Goal: Task Accomplishment & Management: Use online tool/utility

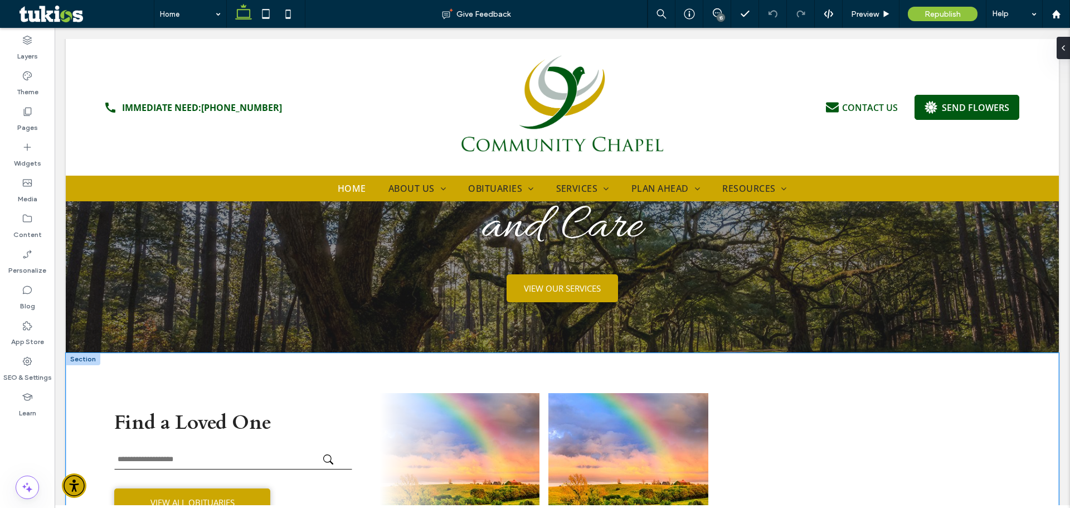
scroll to position [178, 0]
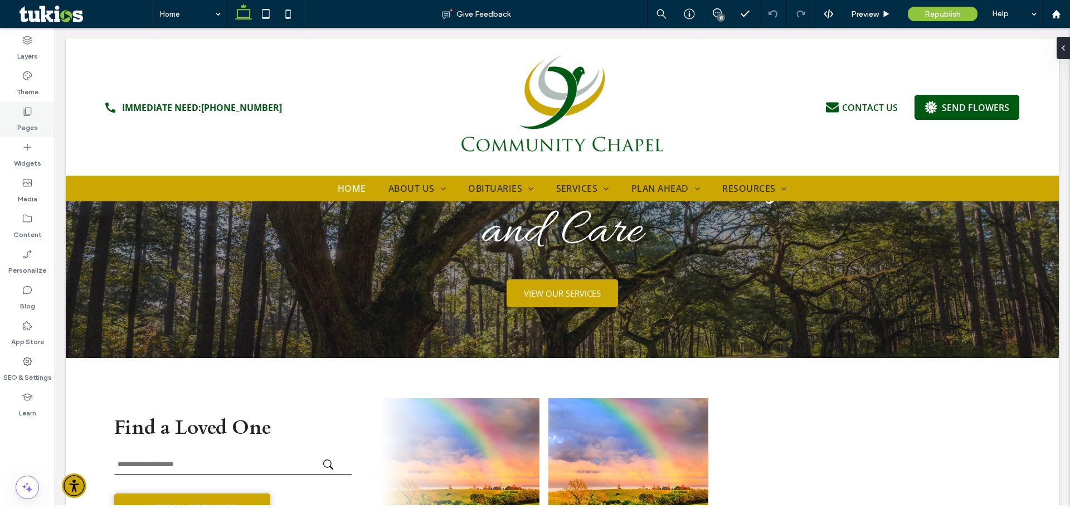
click at [20, 114] on div "Pages" at bounding box center [27, 119] width 55 height 36
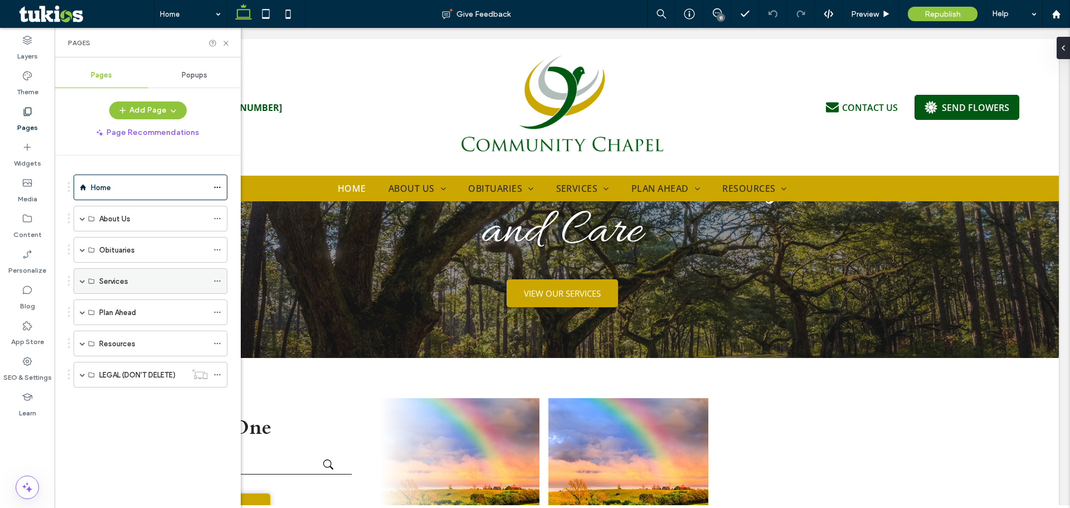
click at [82, 285] on span at bounding box center [83, 281] width 6 height 25
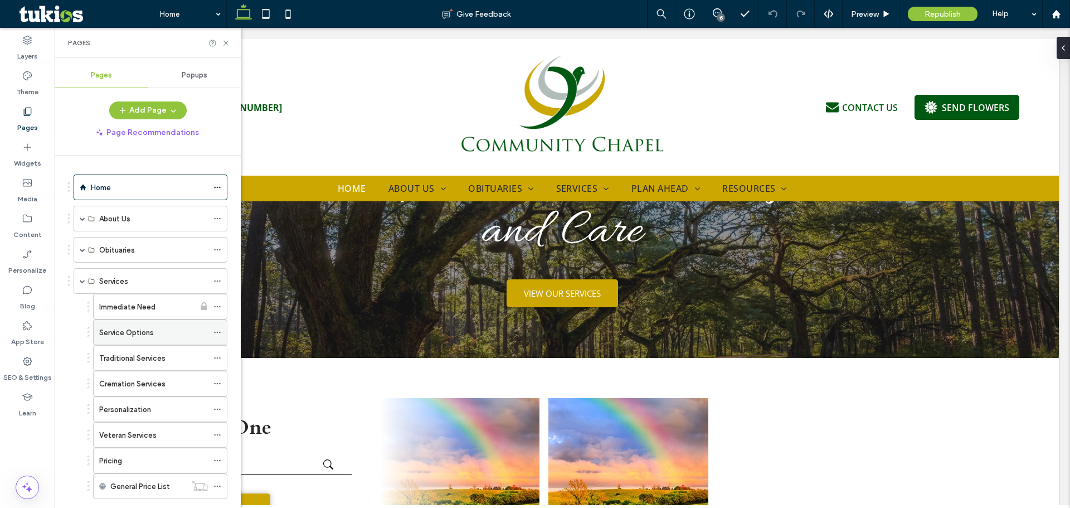
click at [132, 331] on label "Service Options" at bounding box center [126, 333] width 55 height 20
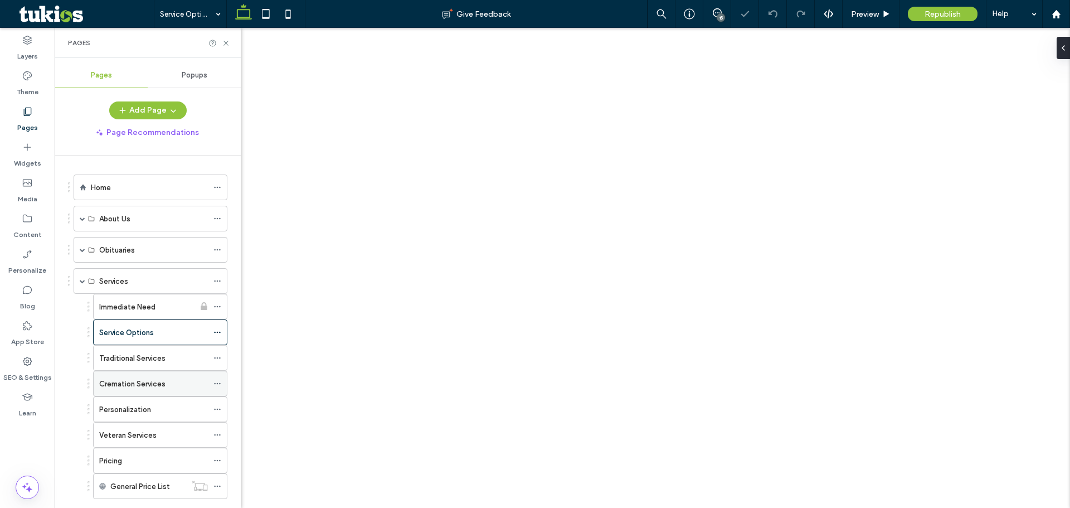
click at [132, 386] on label "Cremation Services" at bounding box center [132, 384] width 66 height 20
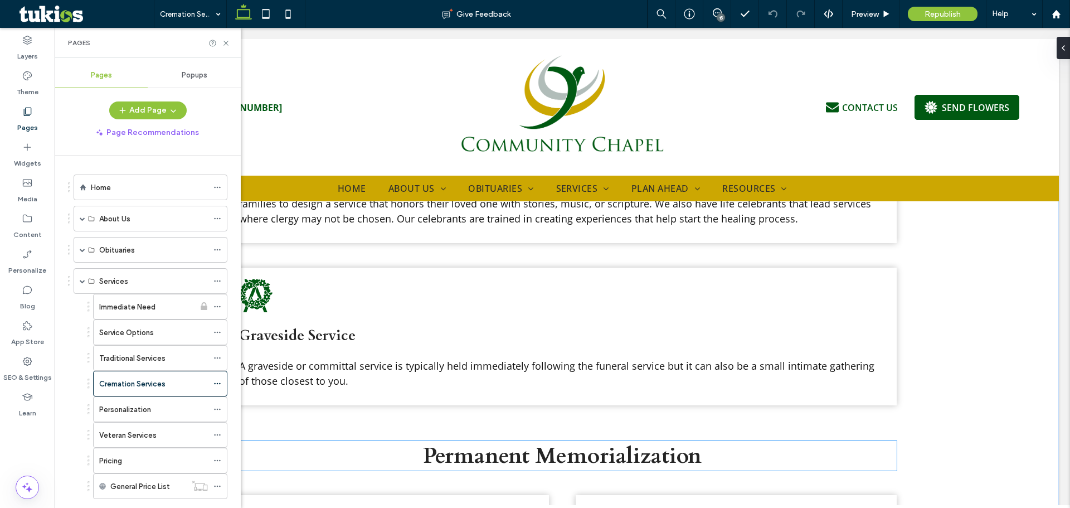
scroll to position [947, 0]
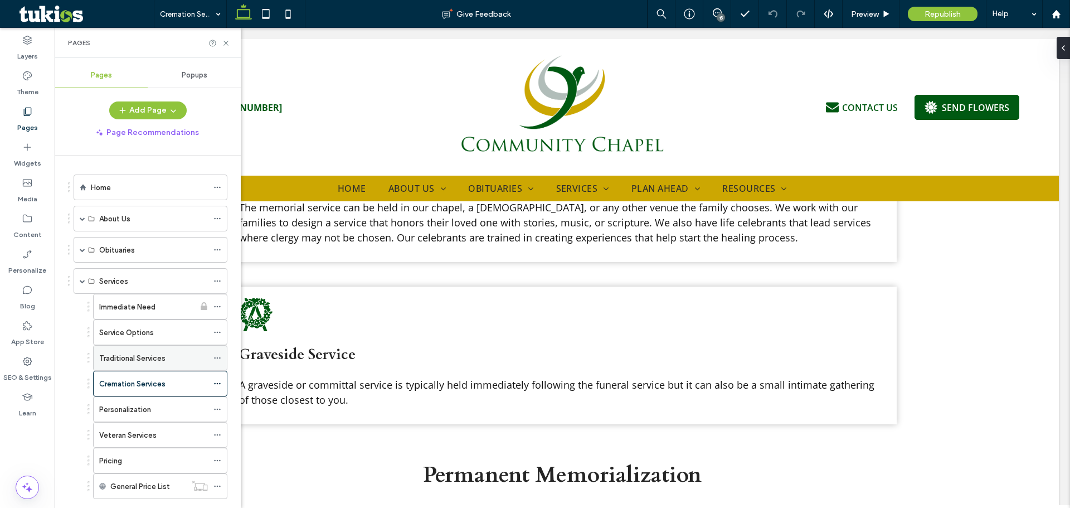
click at [150, 358] on label "Traditional Services" at bounding box center [132, 358] width 66 height 20
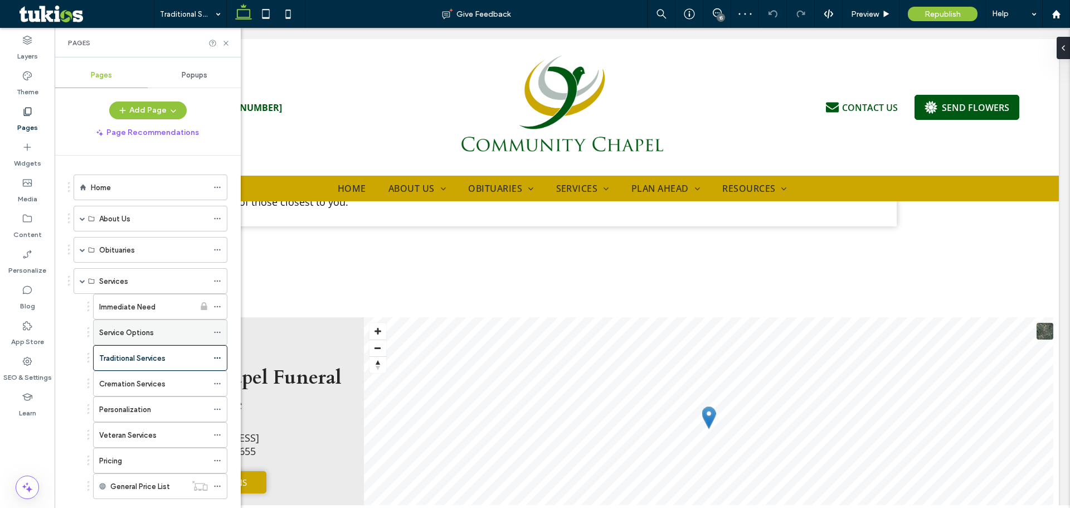
scroll to position [1115, 0]
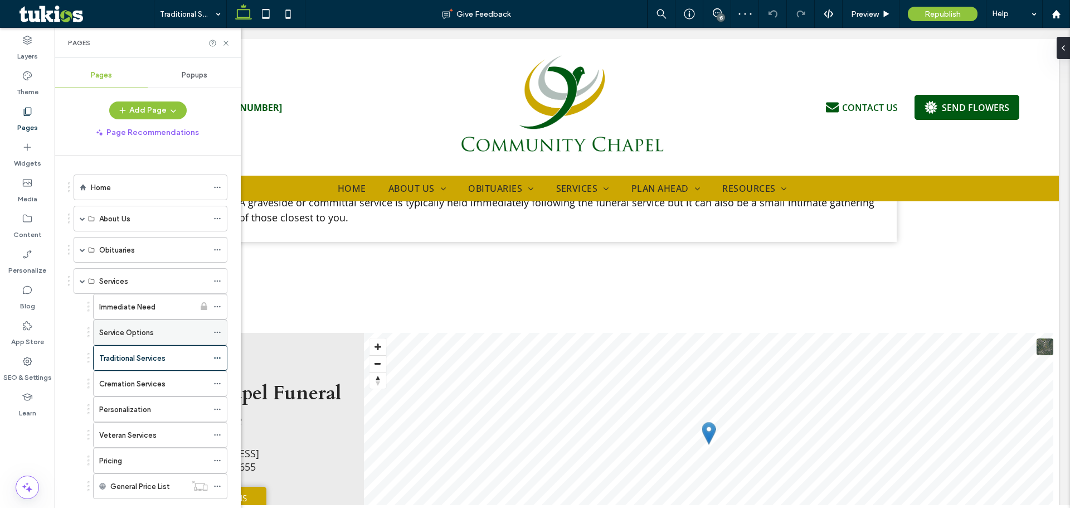
click at [141, 324] on div "Service Options" at bounding box center [153, 332] width 109 height 25
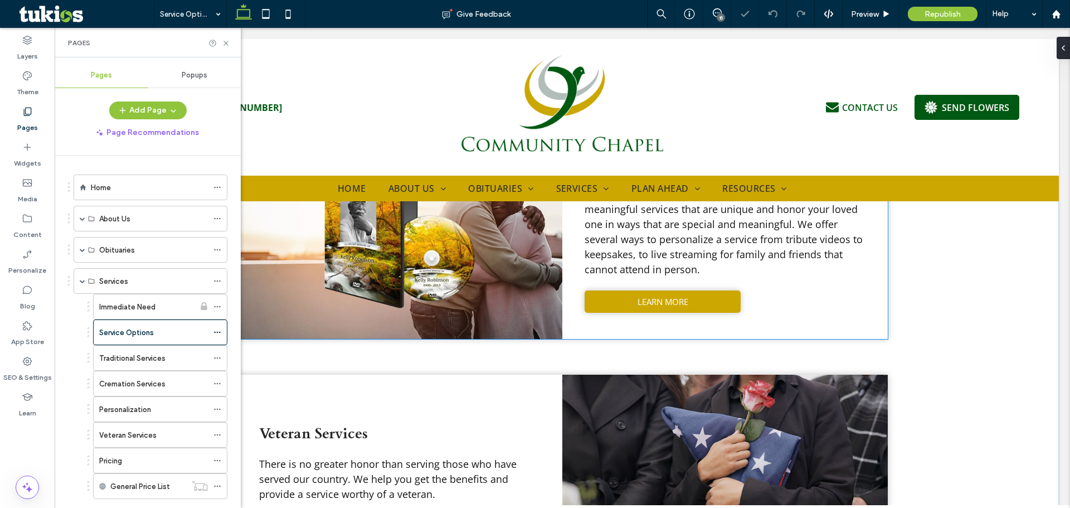
scroll to position [947, 0]
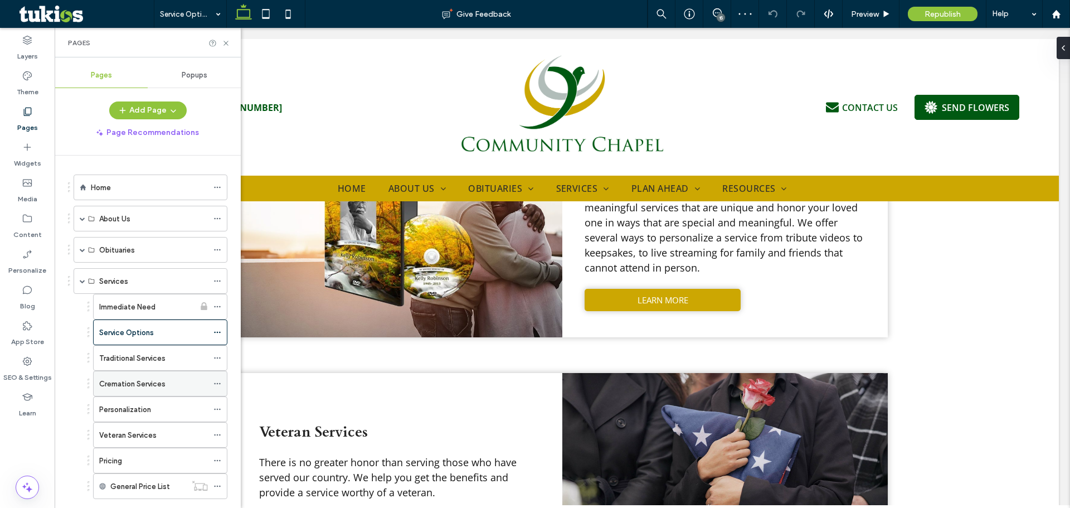
click at [150, 381] on label "Cremation Services" at bounding box center [132, 384] width 66 height 20
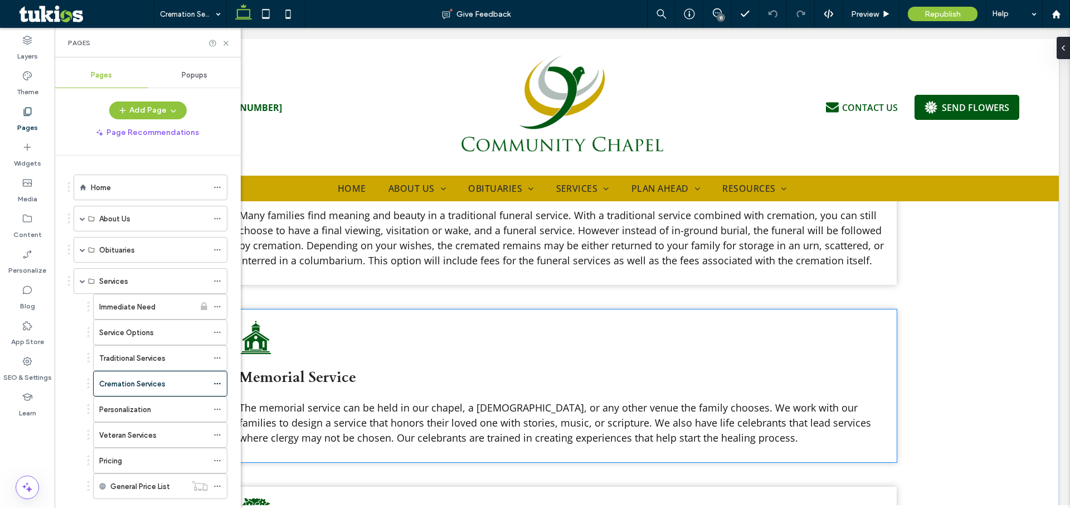
scroll to position [613, 0]
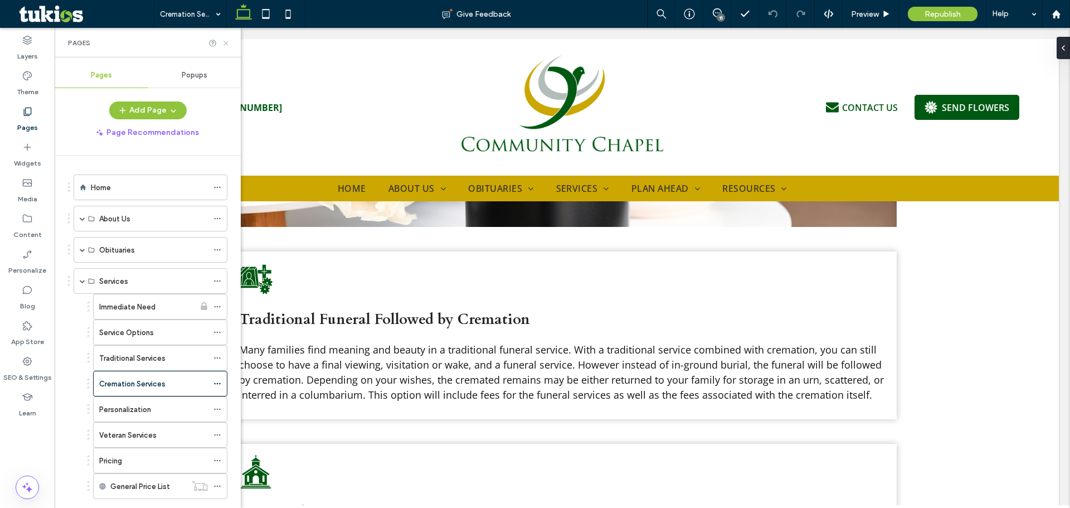
click at [228, 39] on icon at bounding box center [226, 43] width 8 height 8
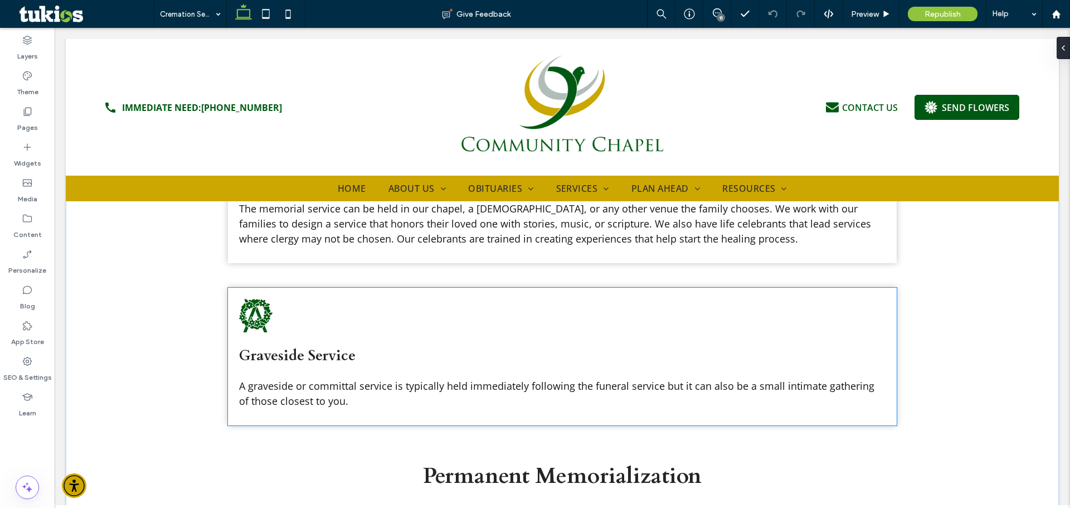
scroll to position [947, 0]
click at [369, 397] on p "A graveside or committal service is typically held immediately following the fu…" at bounding box center [562, 392] width 646 height 30
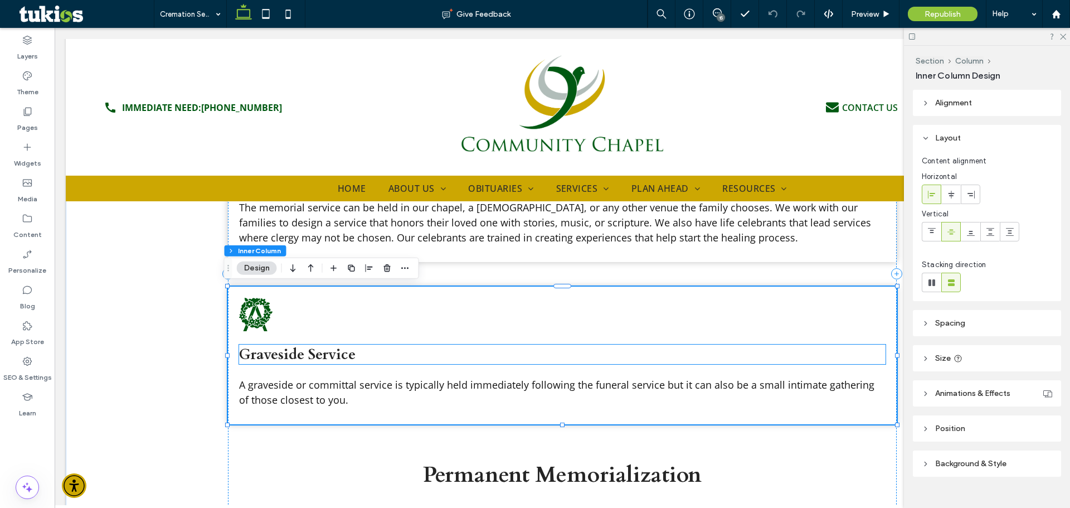
click at [294, 352] on span "Graveside Service" at bounding box center [297, 354] width 116 height 20
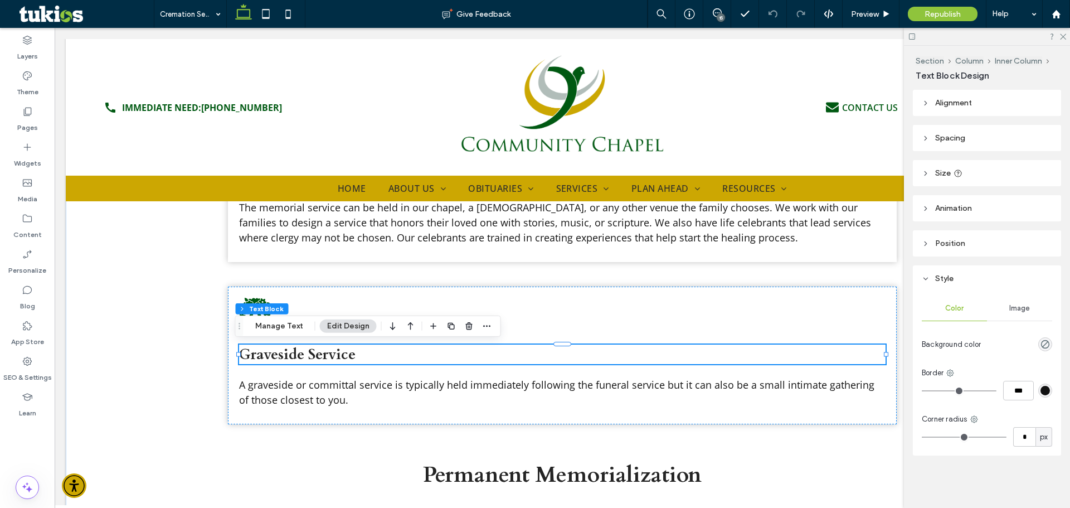
click at [291, 358] on span "Graveside Service" at bounding box center [297, 354] width 116 height 20
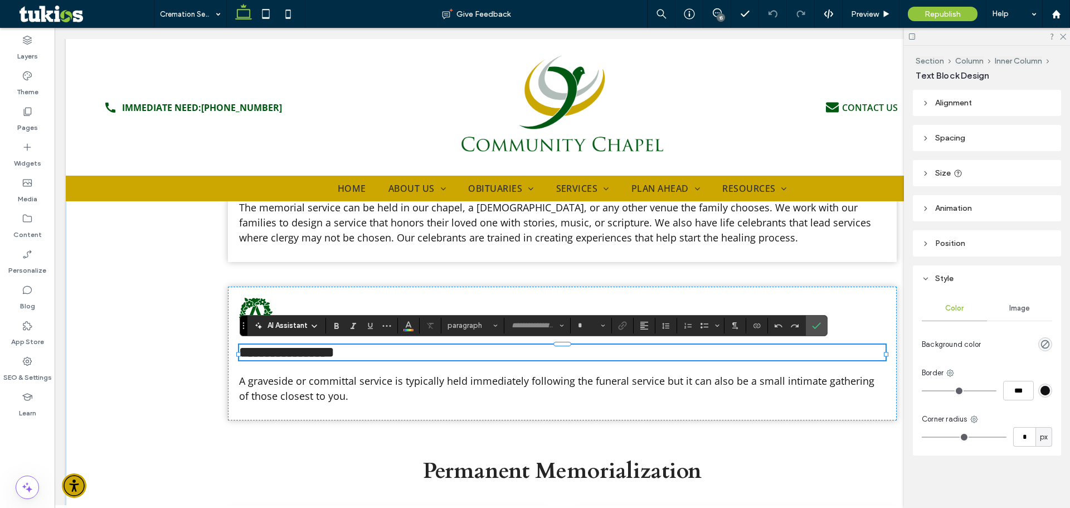
type input "*****"
type input "**"
click at [298, 358] on span "**********" at bounding box center [286, 352] width 95 height 14
click at [1062, 37] on use at bounding box center [1063, 37] width 6 height 6
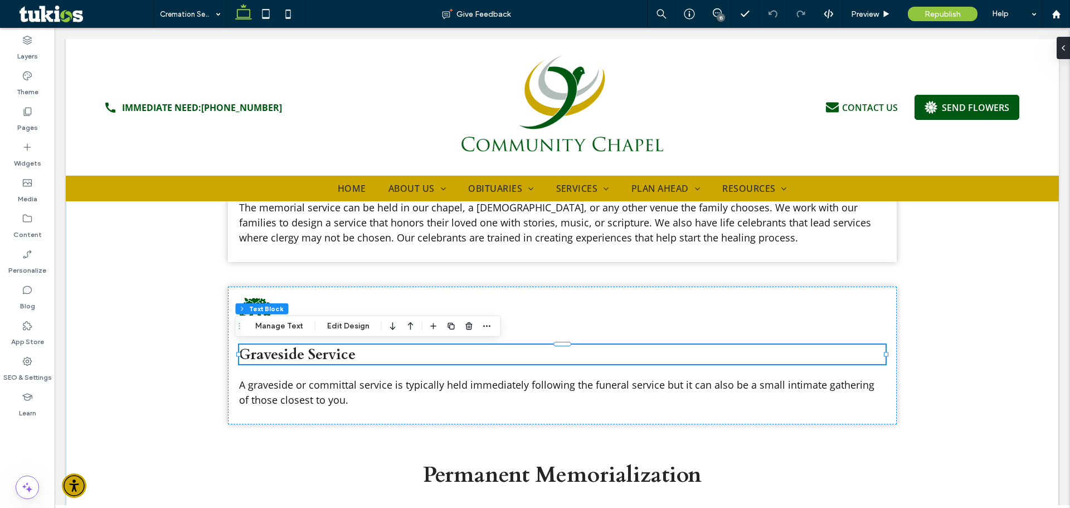
click at [299, 362] on span "Graveside Service" at bounding box center [297, 354] width 116 height 20
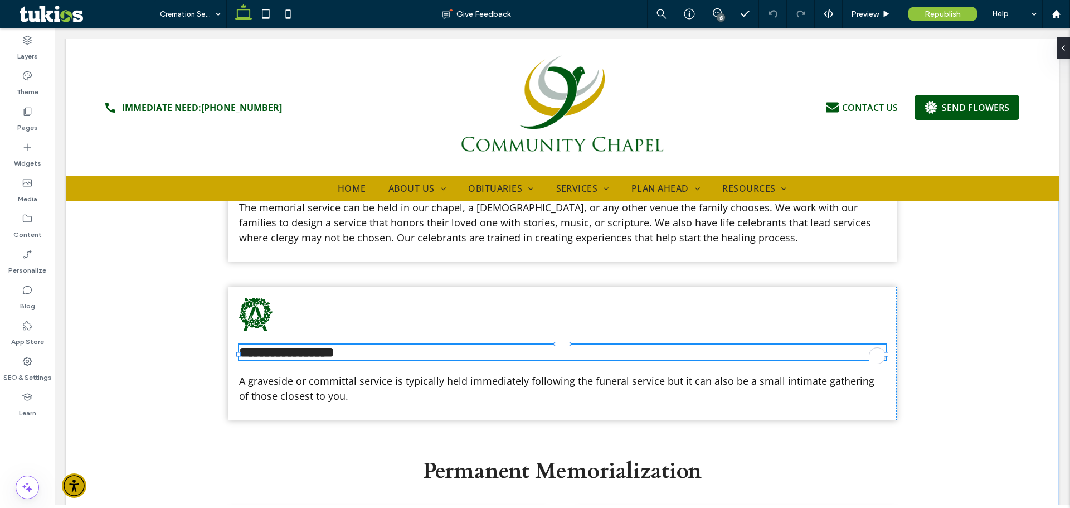
type input "*****"
type input "**"
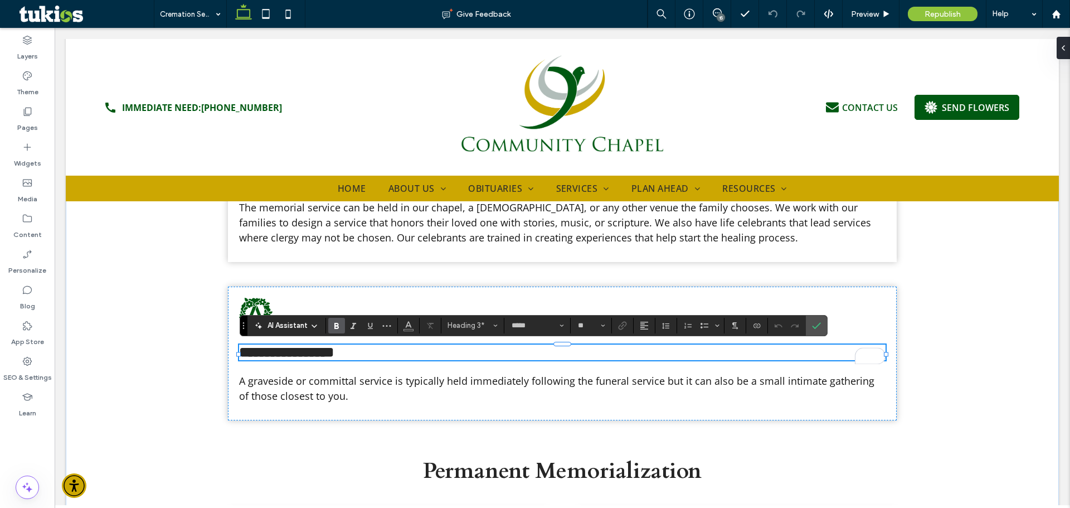
click at [298, 357] on span "**********" at bounding box center [286, 352] width 95 height 14
click at [31, 114] on use at bounding box center [28, 112] width 8 height 8
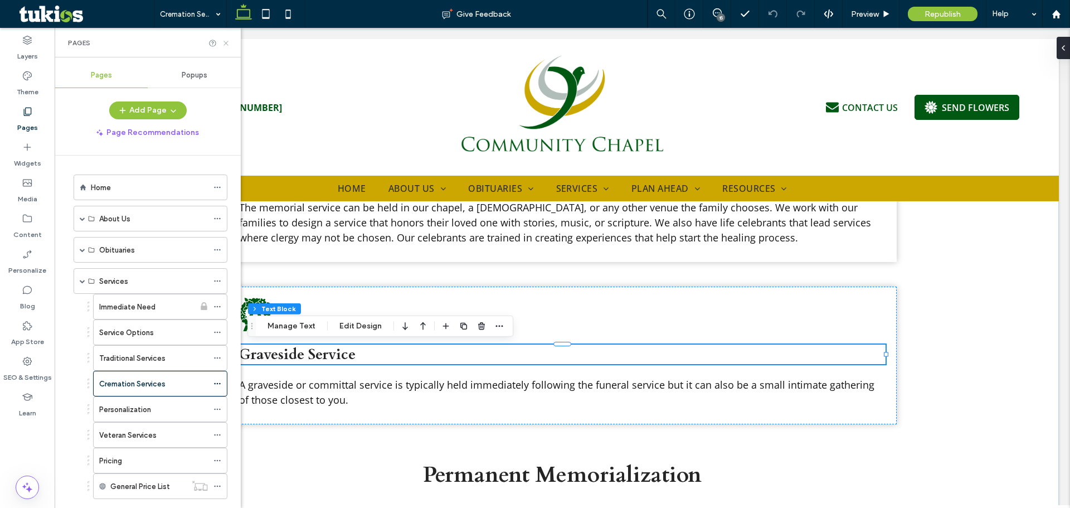
click at [226, 44] on icon at bounding box center [226, 43] width 8 height 8
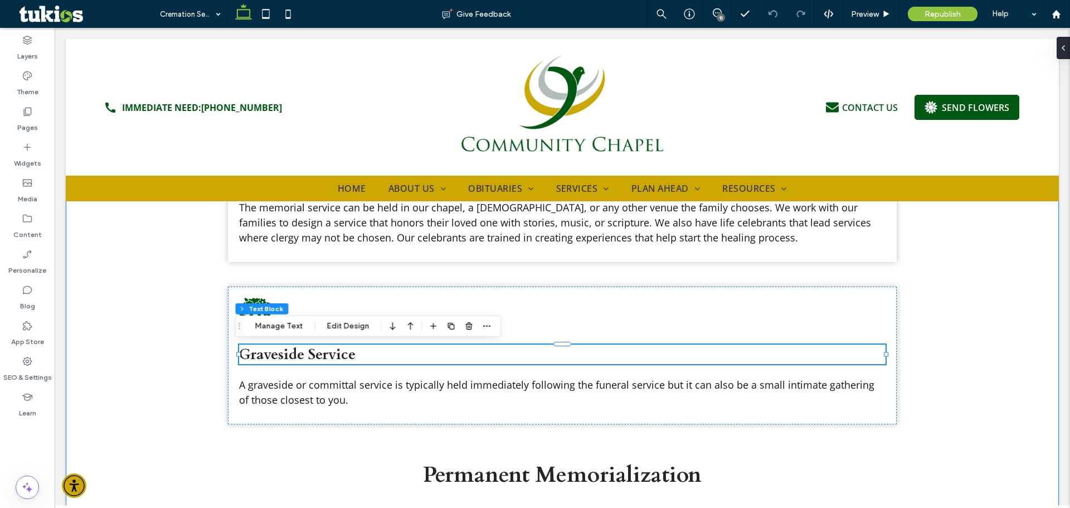
click at [138, 382] on div "Cremation Service Options If your family has chosen cremation, we offer afforda…" at bounding box center [562, 294] width 993 height 1578
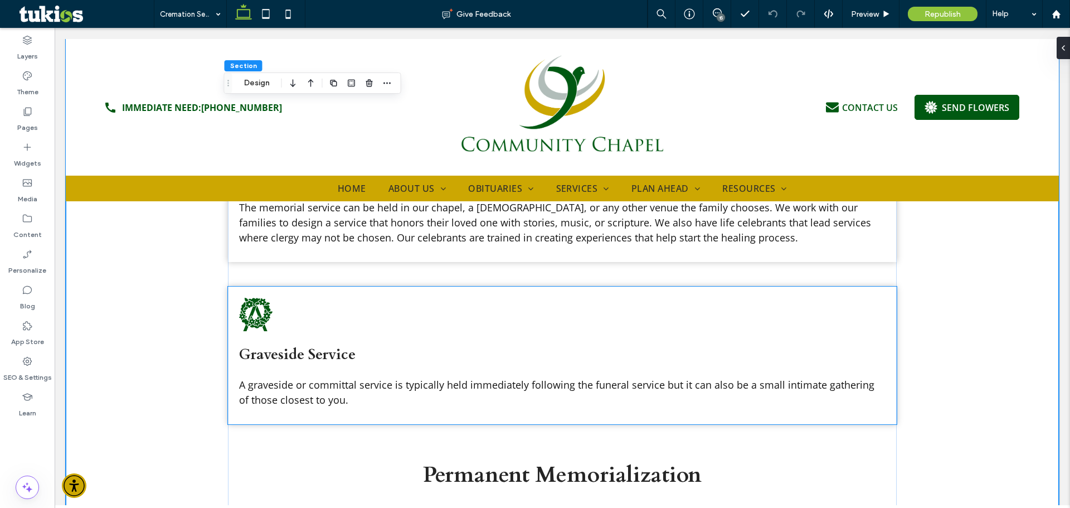
click at [324, 349] on span "Graveside Service" at bounding box center [297, 354] width 116 height 20
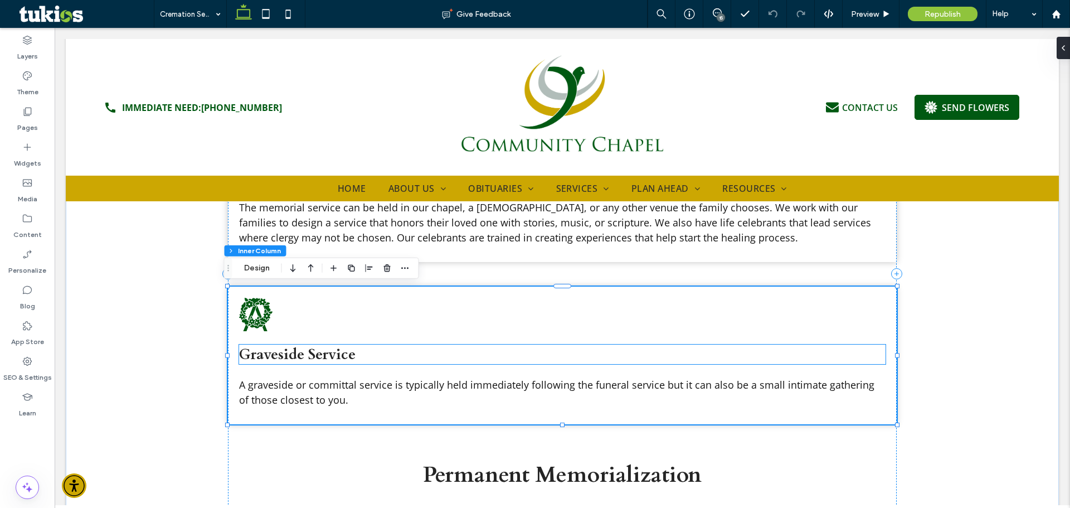
click at [338, 360] on span "Graveside Service" at bounding box center [297, 354] width 116 height 20
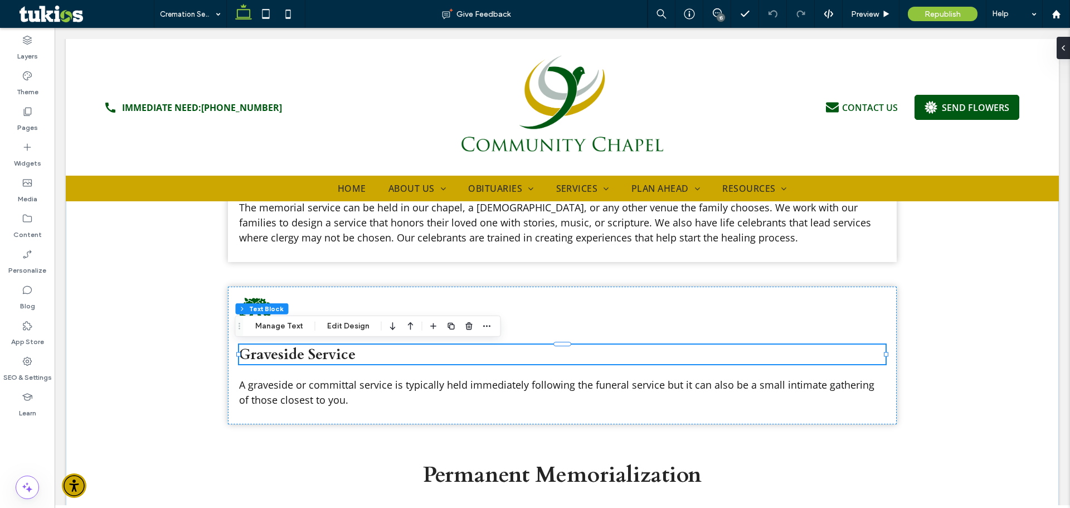
click at [357, 362] on h3 "Graveside Service" at bounding box center [562, 354] width 646 height 20
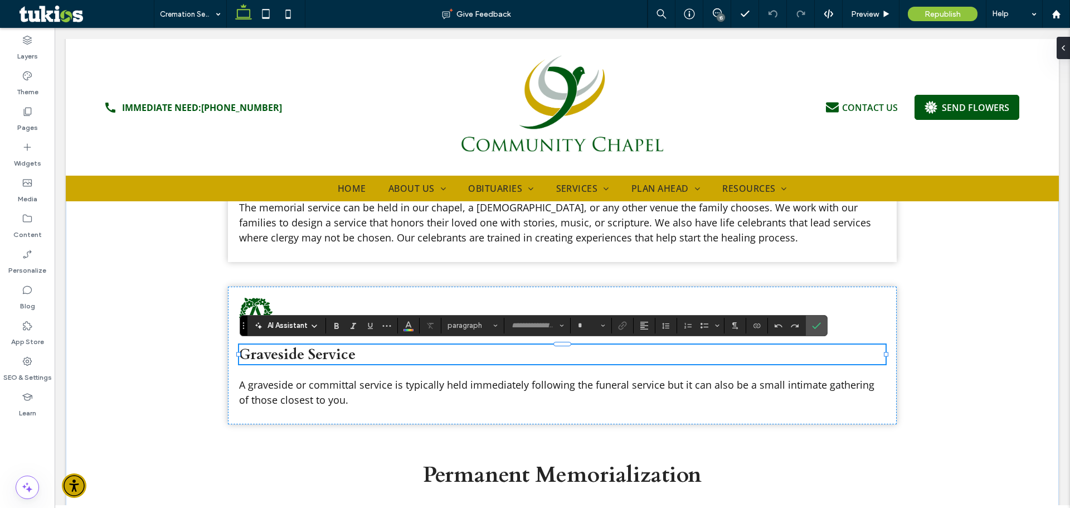
type input "*****"
type input "**"
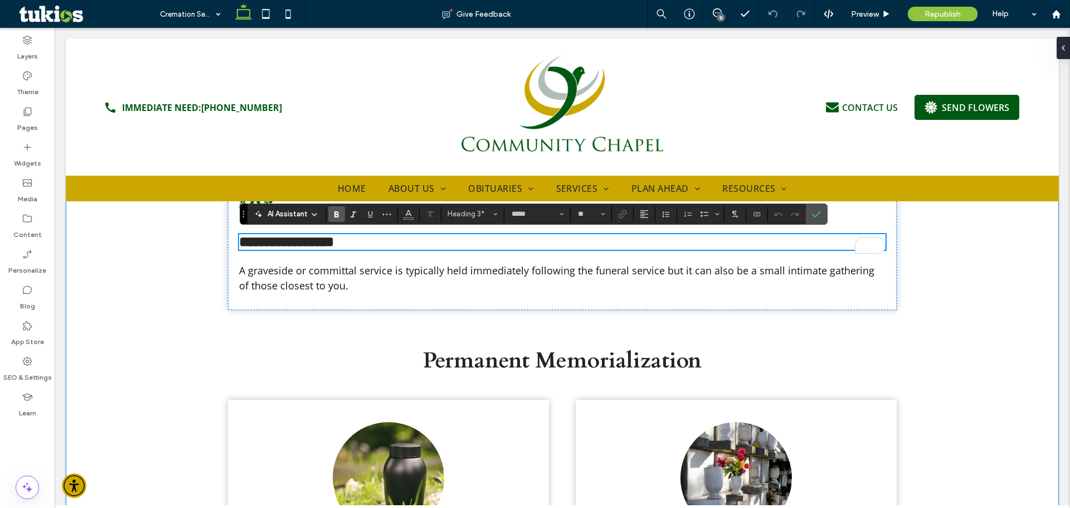
scroll to position [1059, 0]
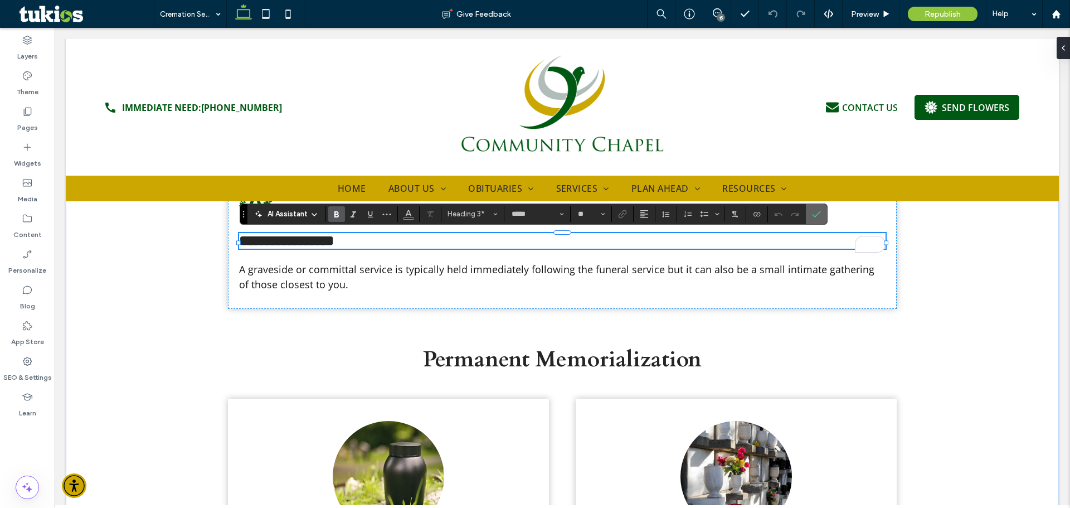
click at [824, 220] on label "Confirm" at bounding box center [816, 214] width 17 height 20
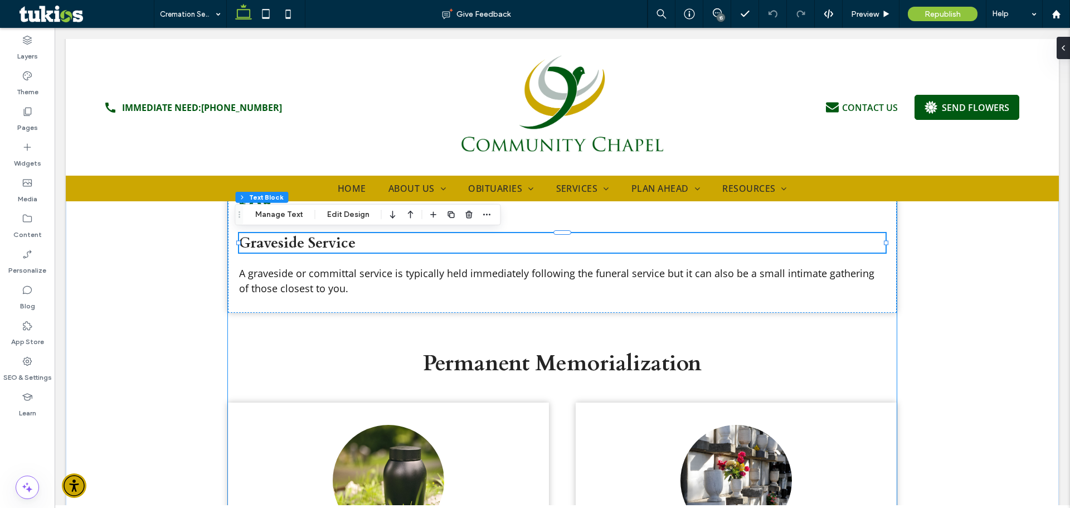
click at [242, 332] on div "Cremation Service Options If your family has chosen cremation, we offer afforda…" at bounding box center [562, 162] width 669 height 1459
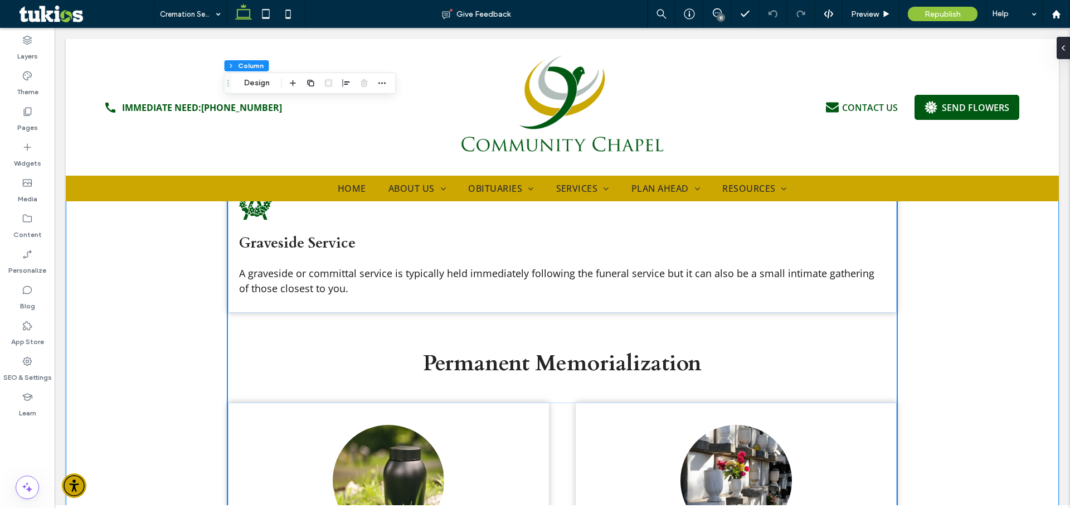
click at [174, 330] on div "Cremation Service Options If your family has chosen cremation, we offer afforda…" at bounding box center [562, 182] width 993 height 1578
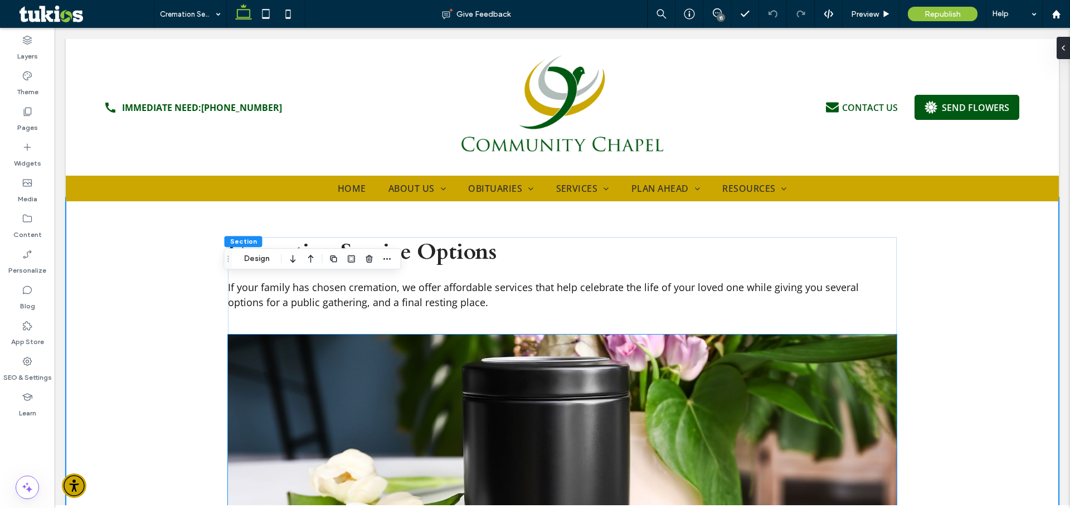
scroll to position [111, 0]
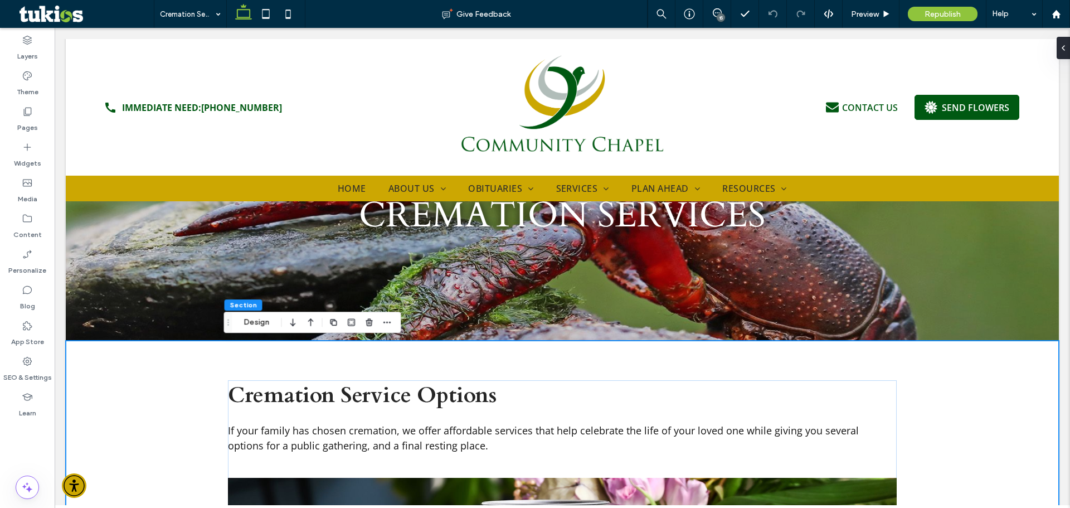
click at [26, 114] on icon at bounding box center [27, 111] width 11 height 11
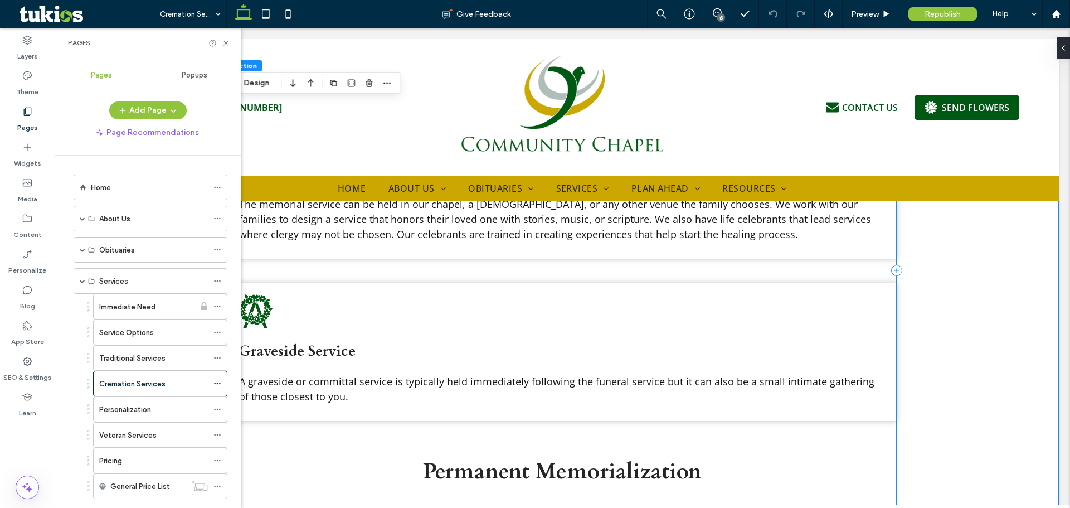
scroll to position [947, 0]
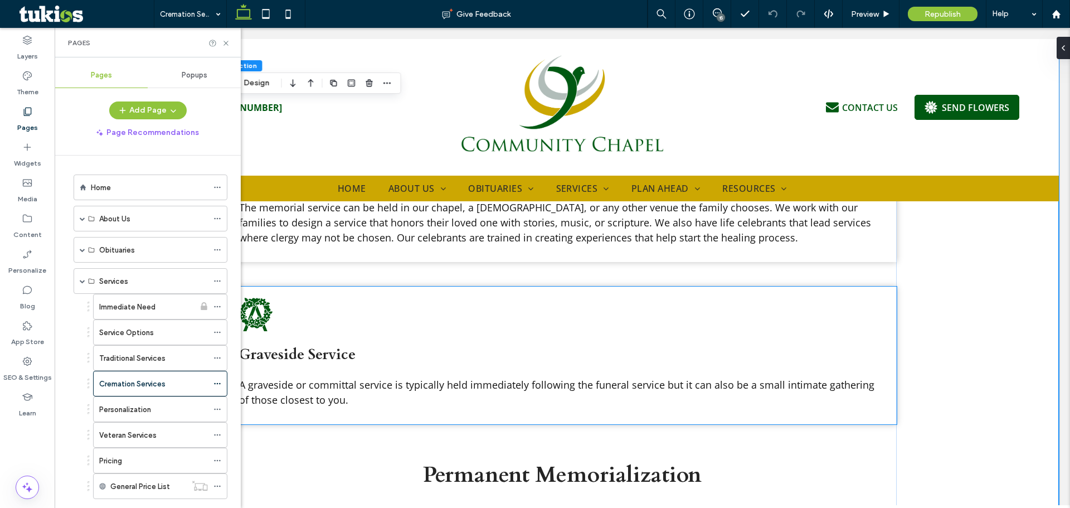
click at [284, 326] on div "Graveside Service A graveside or committal service is typically held immediatel…" at bounding box center [562, 355] width 669 height 138
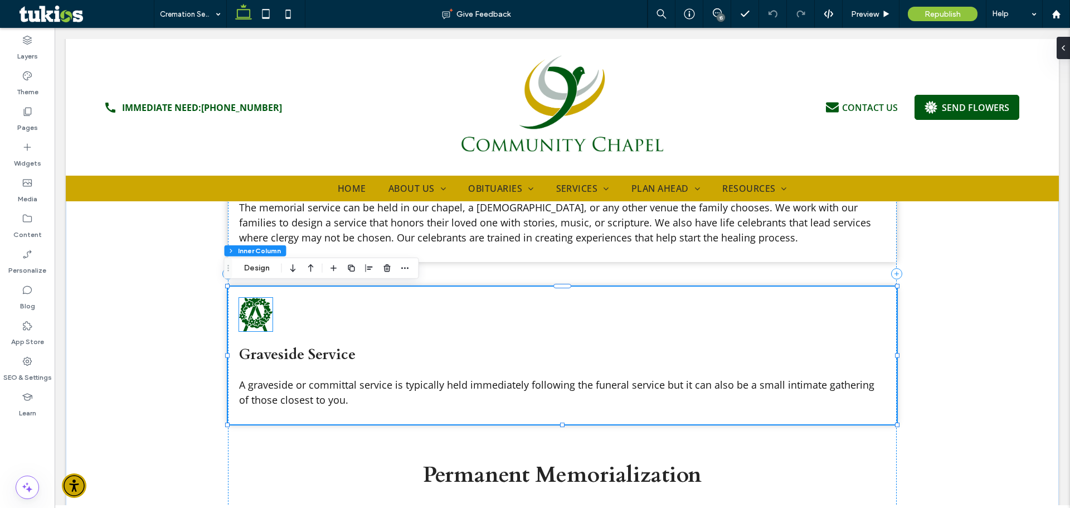
click at [251, 313] on icon at bounding box center [255, 314] width 33 height 33
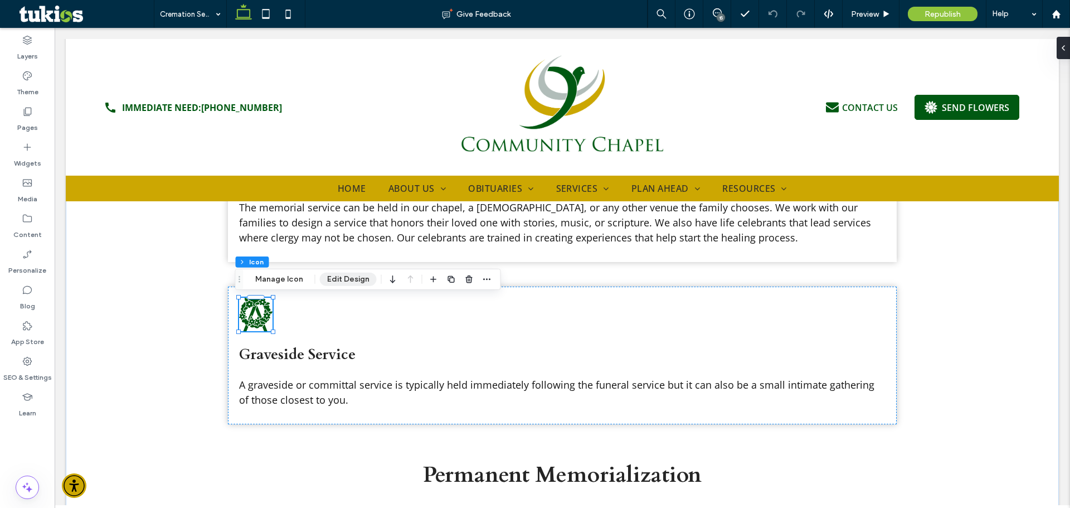
click at [329, 280] on button "Edit Design" at bounding box center [348, 279] width 57 height 13
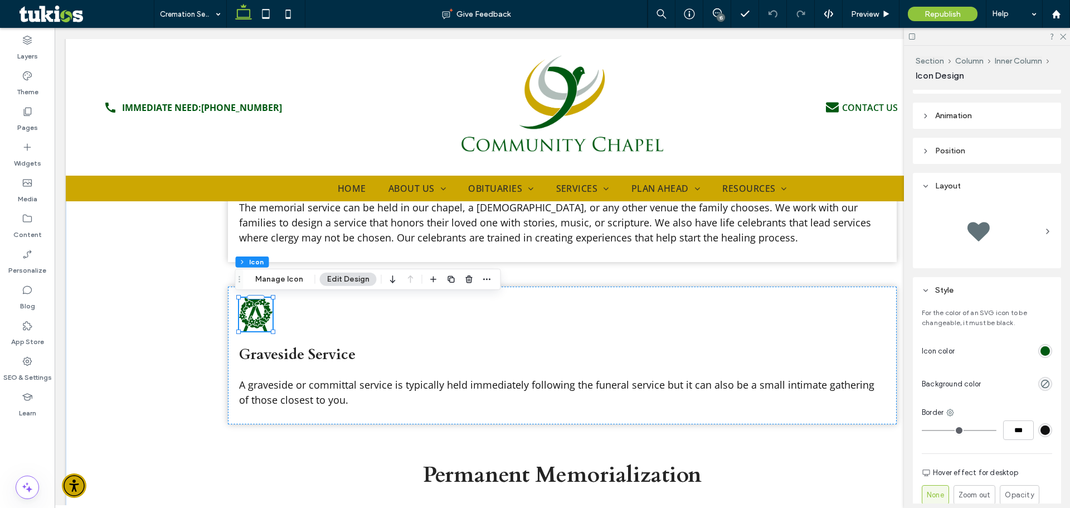
scroll to position [0, 0]
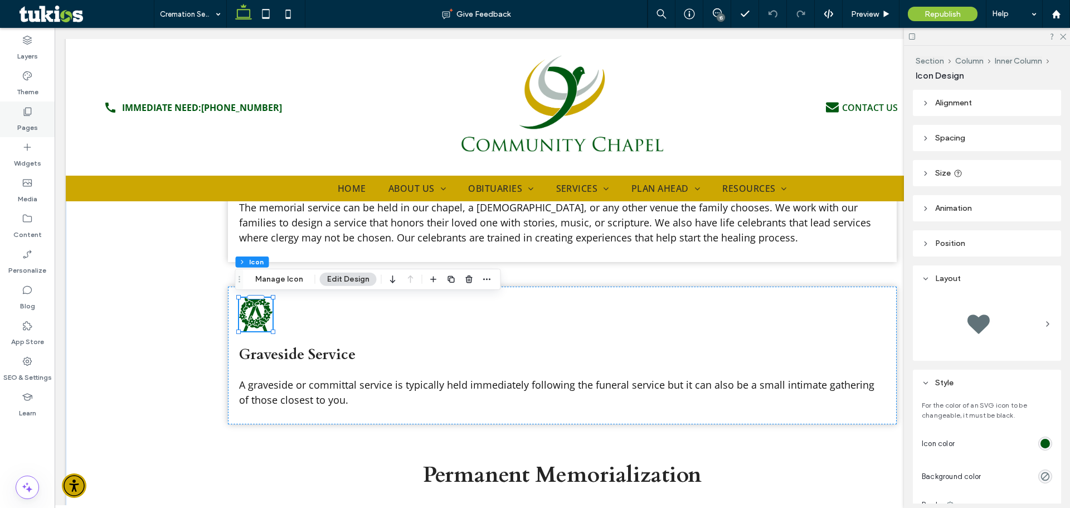
click at [22, 115] on icon at bounding box center [27, 111] width 11 height 11
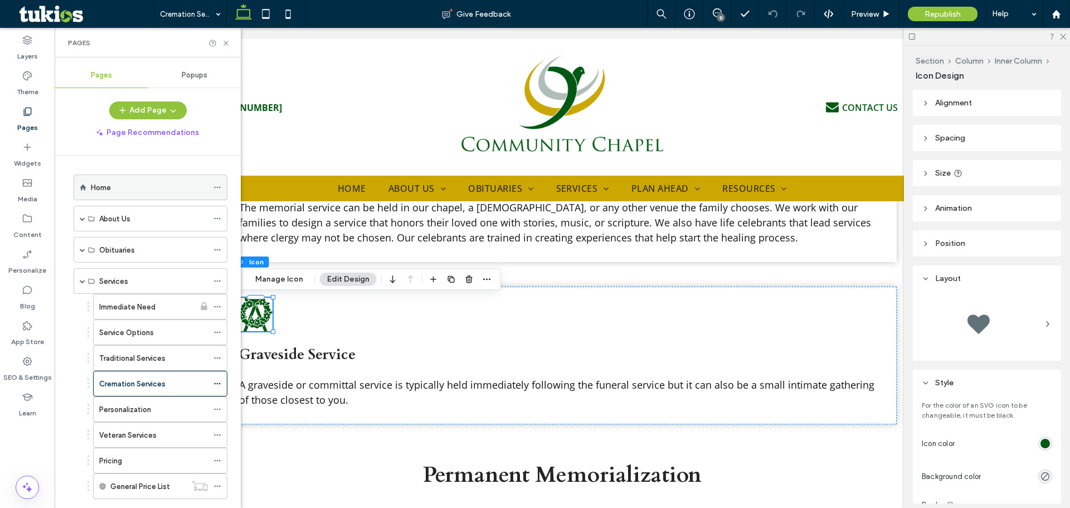
click at [107, 193] on div "Home" at bounding box center [149, 187] width 117 height 25
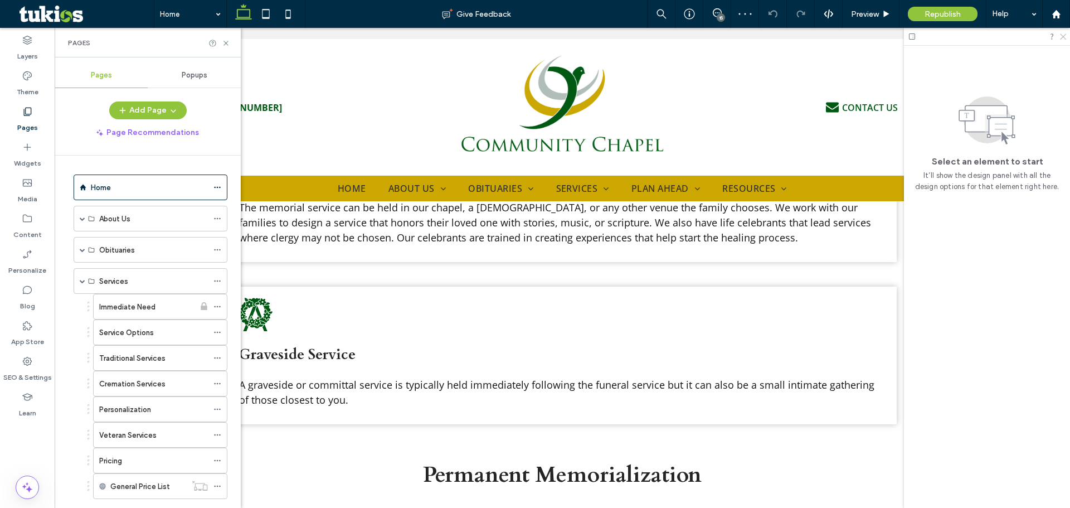
click at [1062, 36] on icon at bounding box center [1062, 35] width 7 height 7
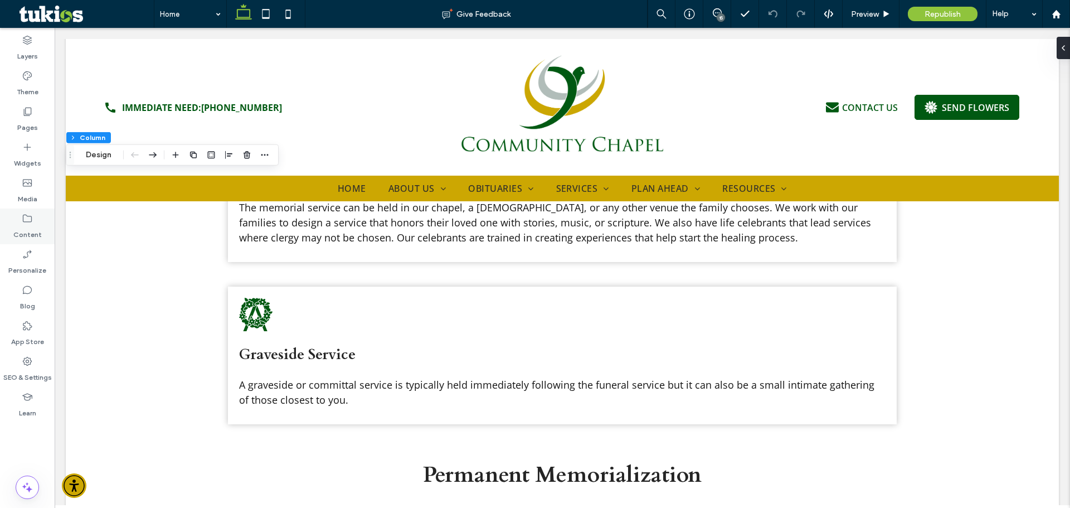
click at [35, 225] on label "Content" at bounding box center [27, 232] width 28 height 16
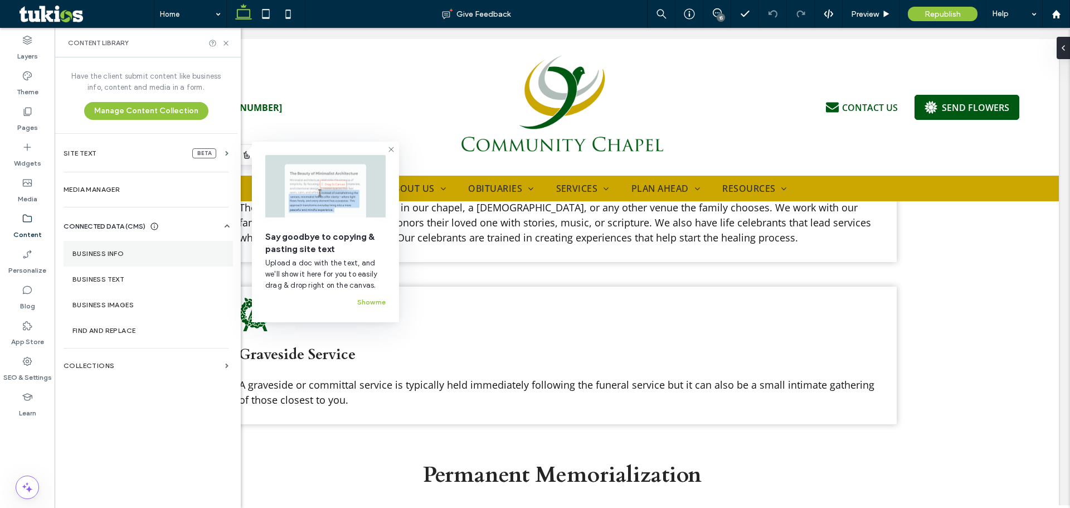
click at [112, 259] on section "Business Info" at bounding box center [148, 254] width 169 height 26
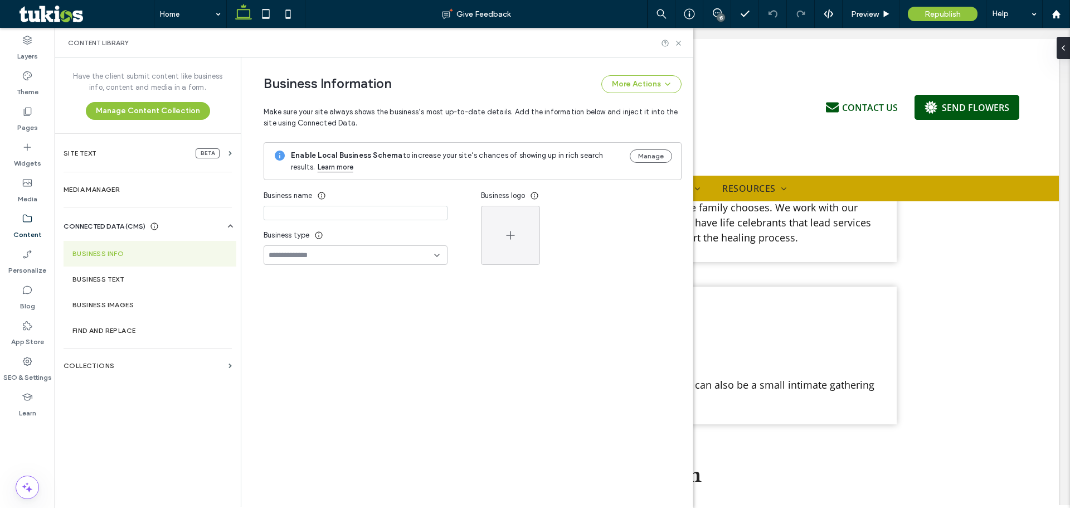
type input "**********"
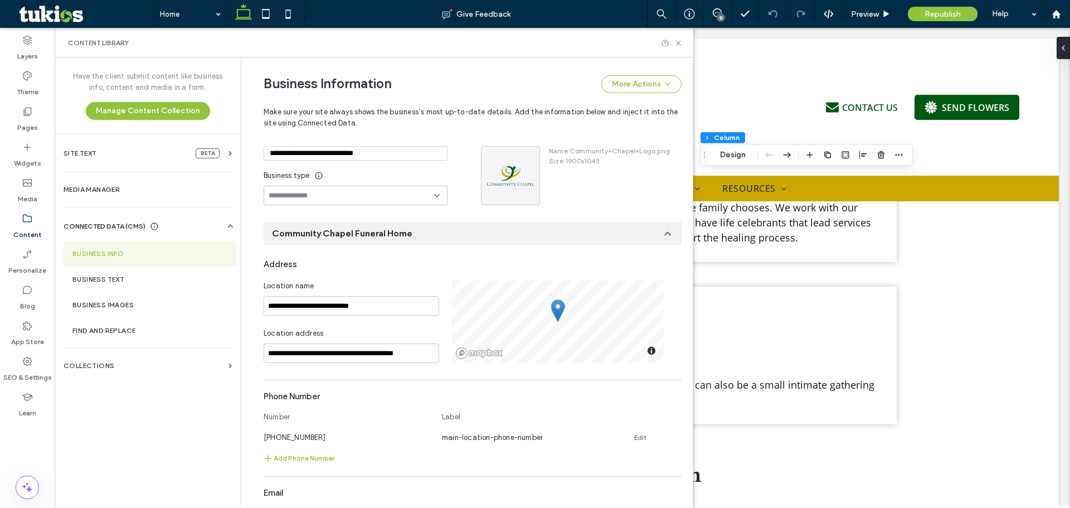
scroll to position [56, 0]
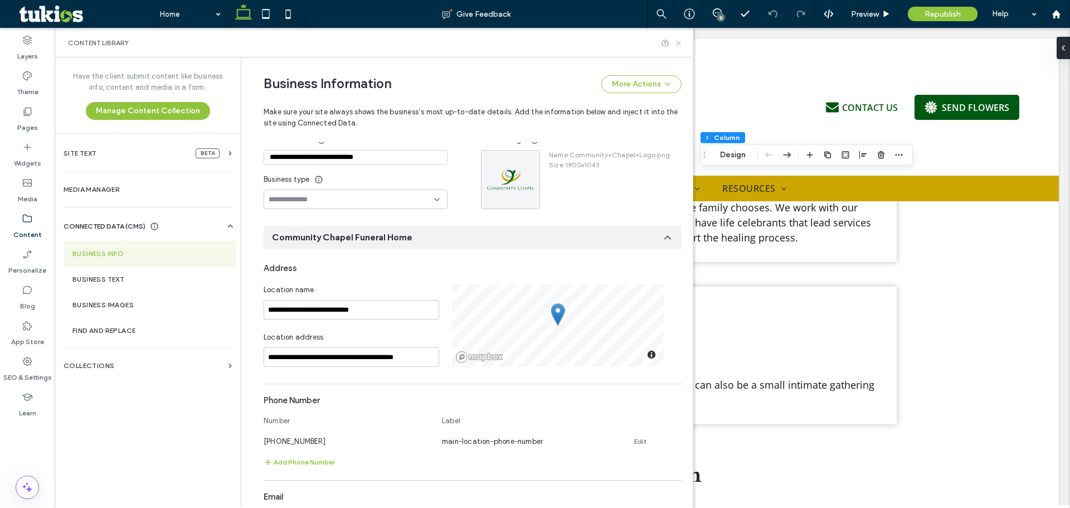
click at [682, 42] on icon at bounding box center [678, 43] width 8 height 8
